Goal: Information Seeking & Learning: Learn about a topic

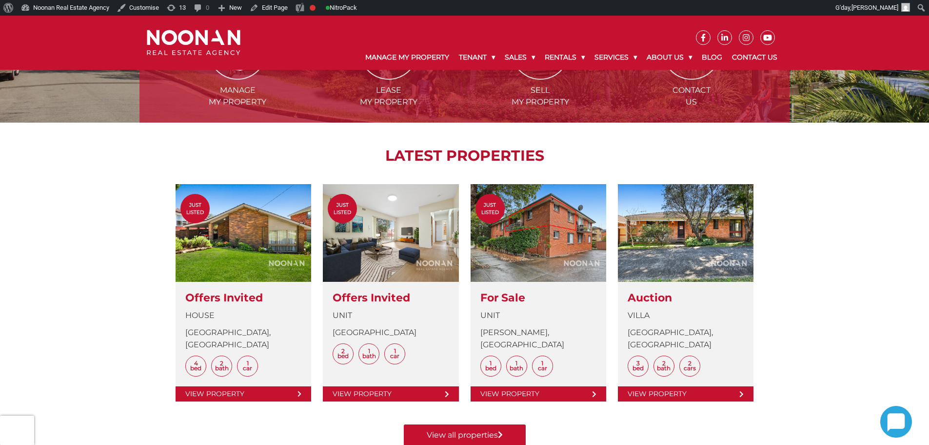
scroll to position [390, 0]
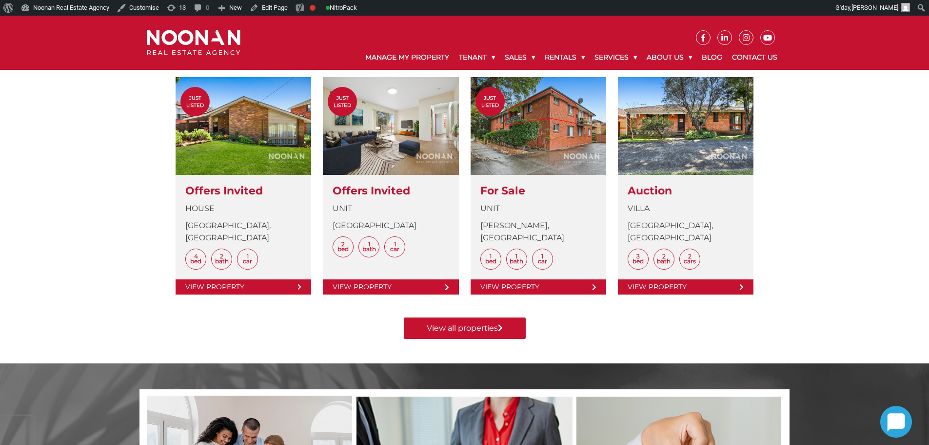
click at [822, 278] on div "Manage my Property Lease my Property Sell my Property Contact Us LATEST PROPERT…" at bounding box center [464, 119] width 929 height 488
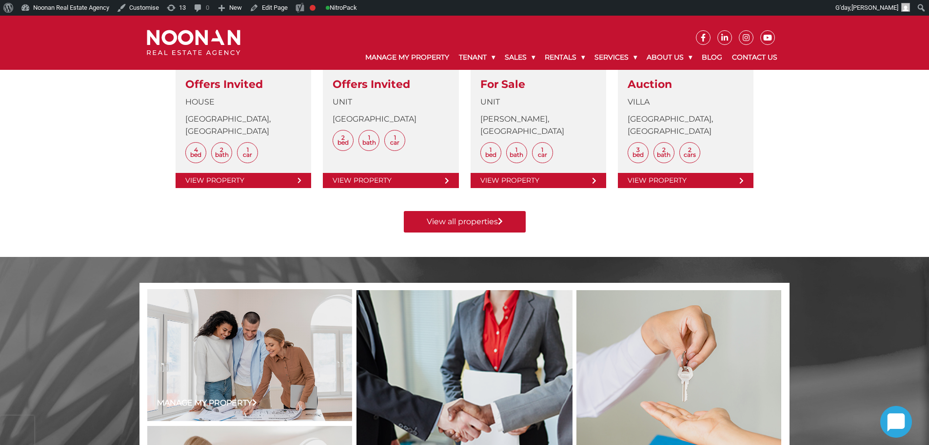
scroll to position [586, 0]
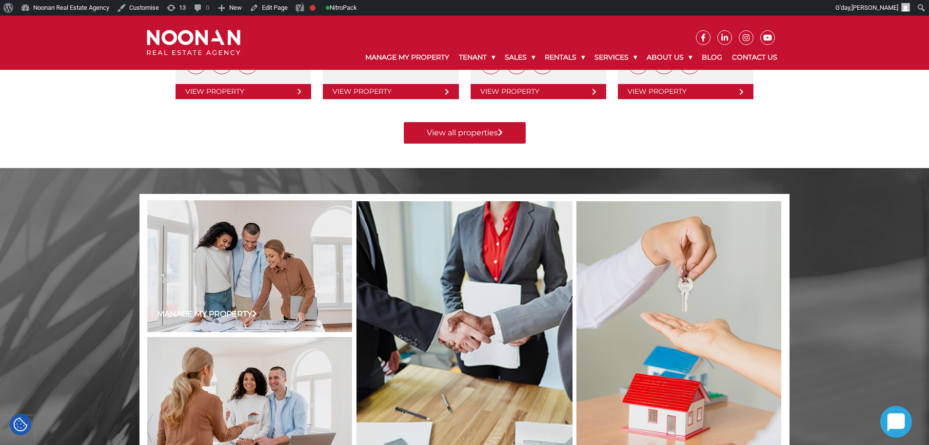
drag, startPoint x: 136, startPoint y: 165, endPoint x: 125, endPoint y: 158, distance: 13.4
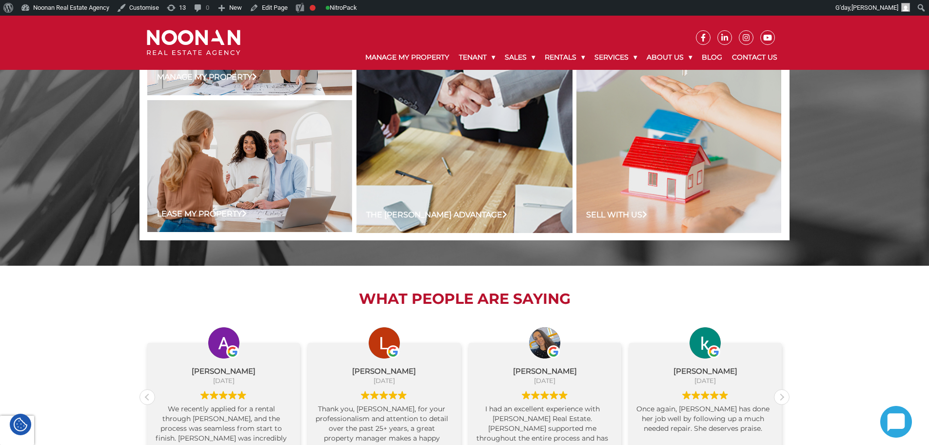
scroll to position [878, 0]
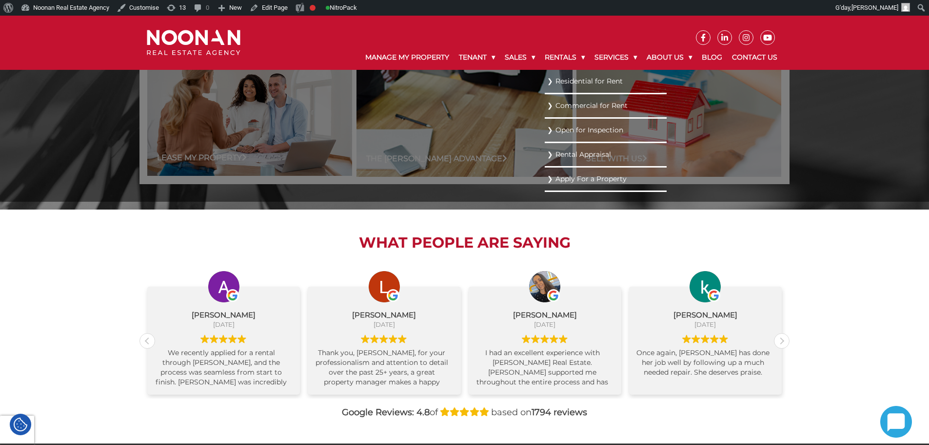
click at [578, 85] on link "Residential for Rent" at bounding box center [605, 81] width 117 height 13
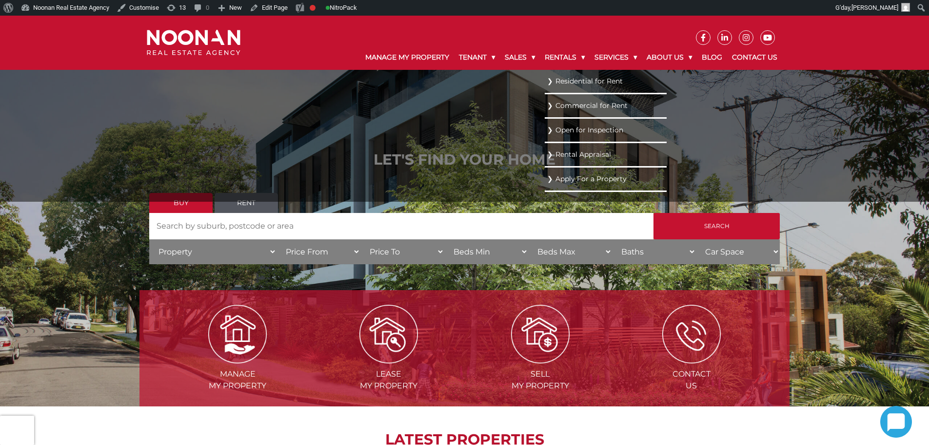
click at [562, 83] on link "Residential for Rent" at bounding box center [605, 81] width 117 height 13
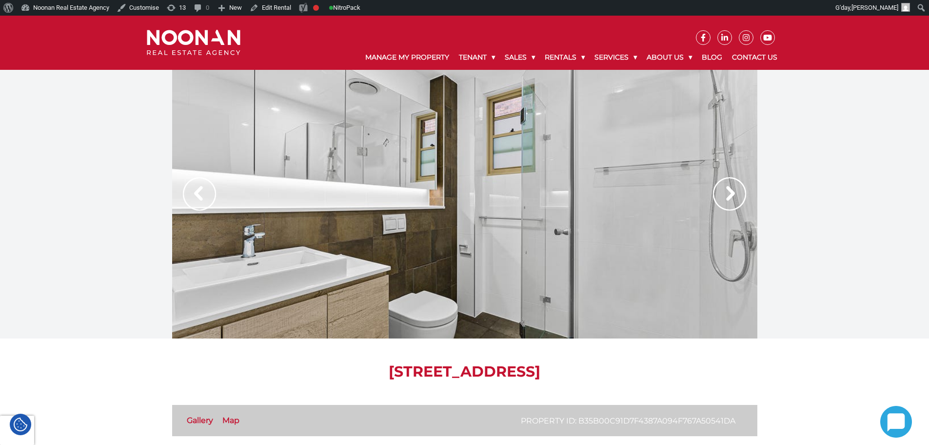
click at [208, 45] on img at bounding box center [194, 43] width 94 height 26
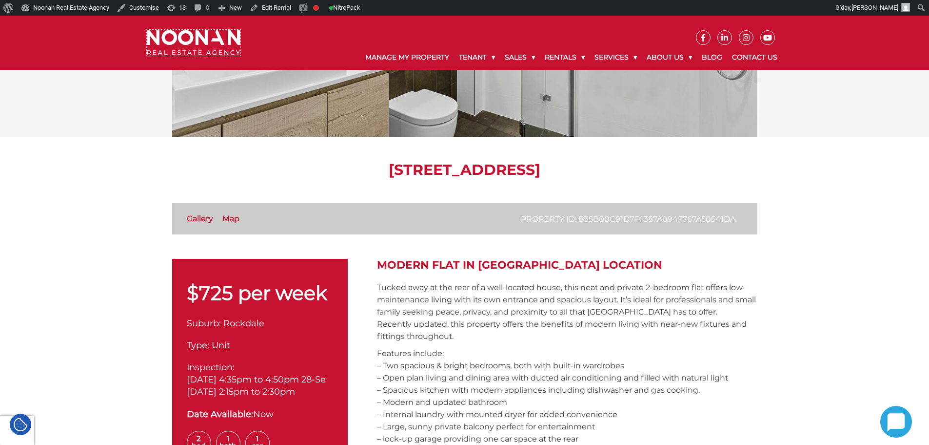
scroll to position [244, 0]
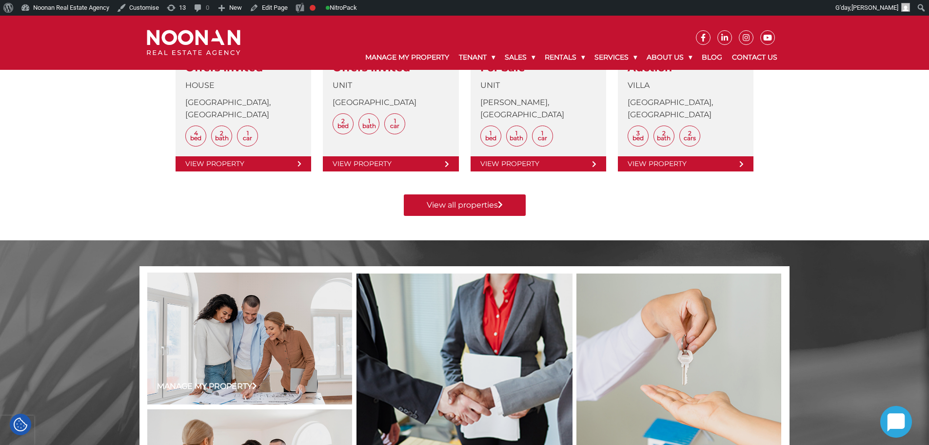
scroll to position [634, 0]
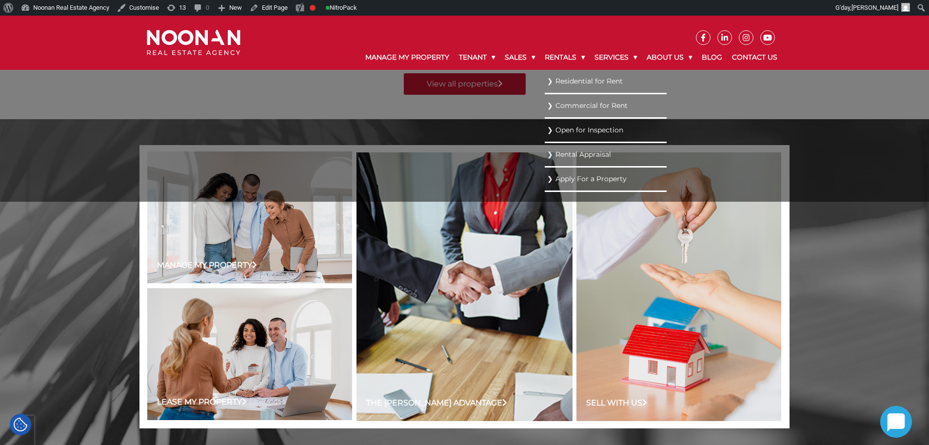
click at [570, 84] on link "Residential for Rent" at bounding box center [605, 81] width 117 height 13
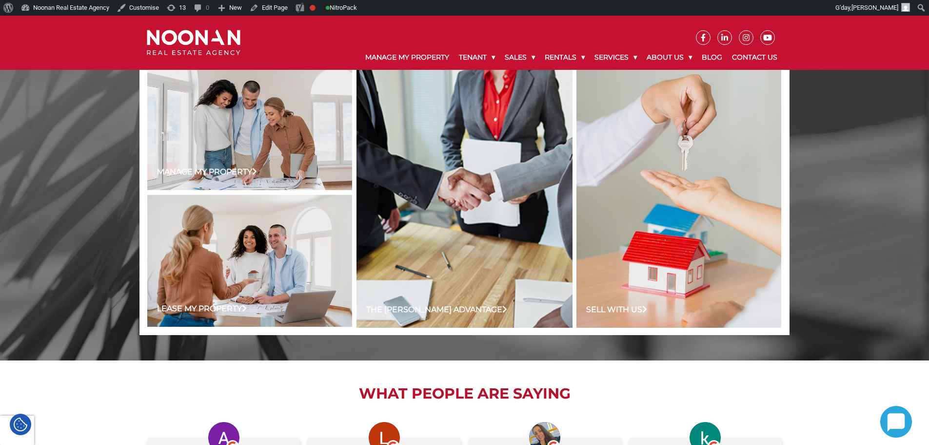
scroll to position [829, 0]
